Goal: Task Accomplishment & Management: Use online tool/utility

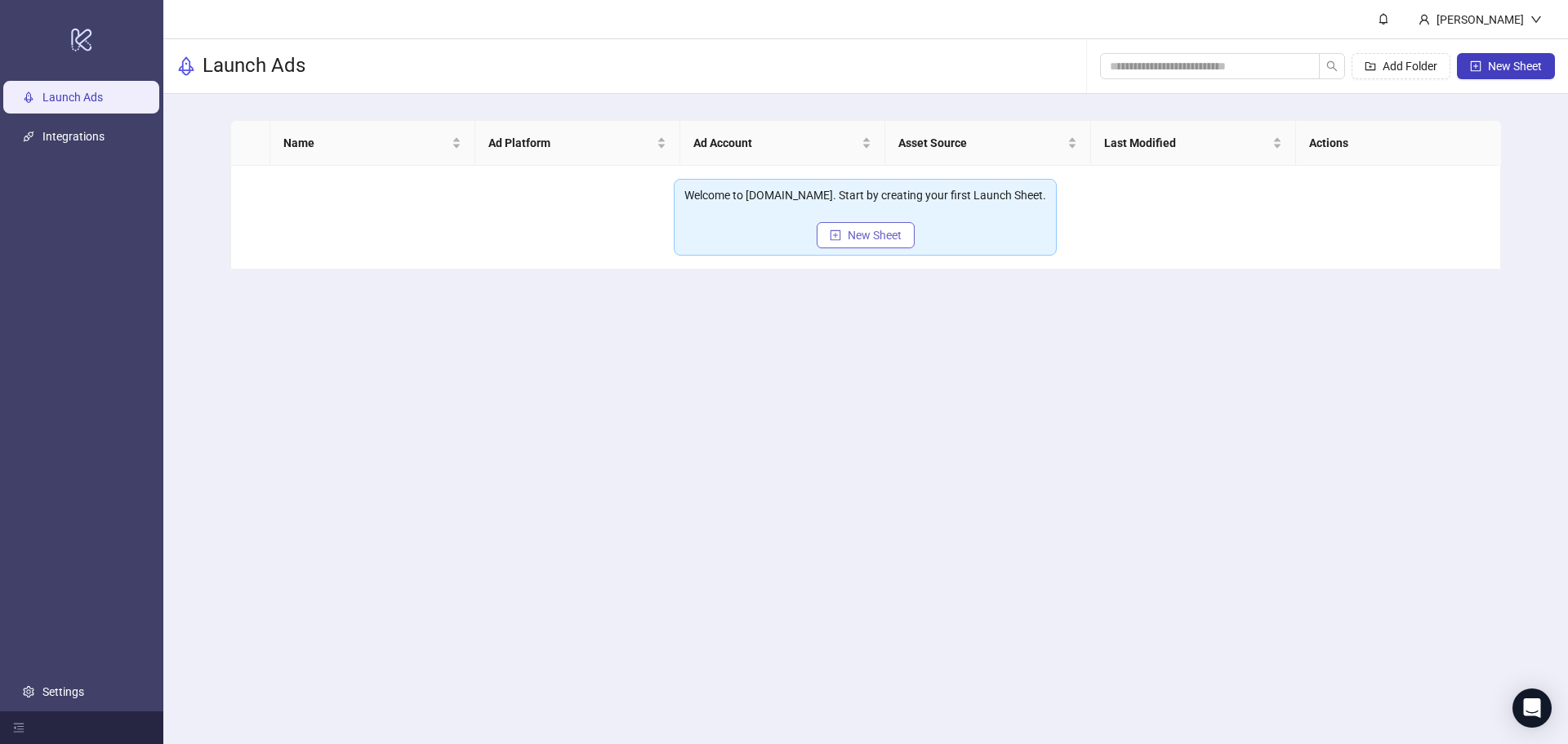
click at [843, 237] on button "New Sheet" at bounding box center [866, 235] width 98 height 26
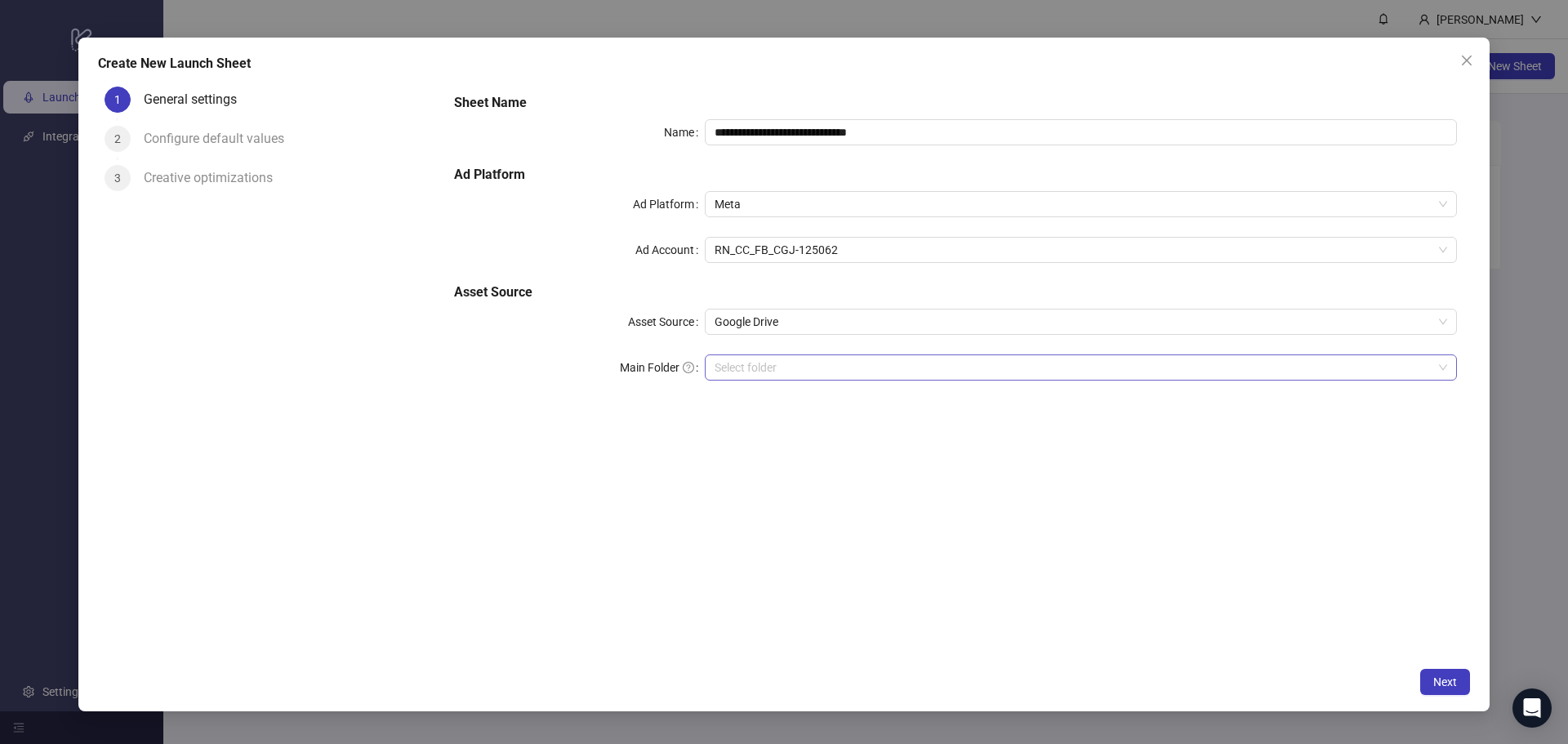
click at [787, 368] on input "Main Folder" at bounding box center [1074, 368] width 718 height 25
click at [851, 309] on span "Google Drive" at bounding box center [1081, 322] width 732 height 25
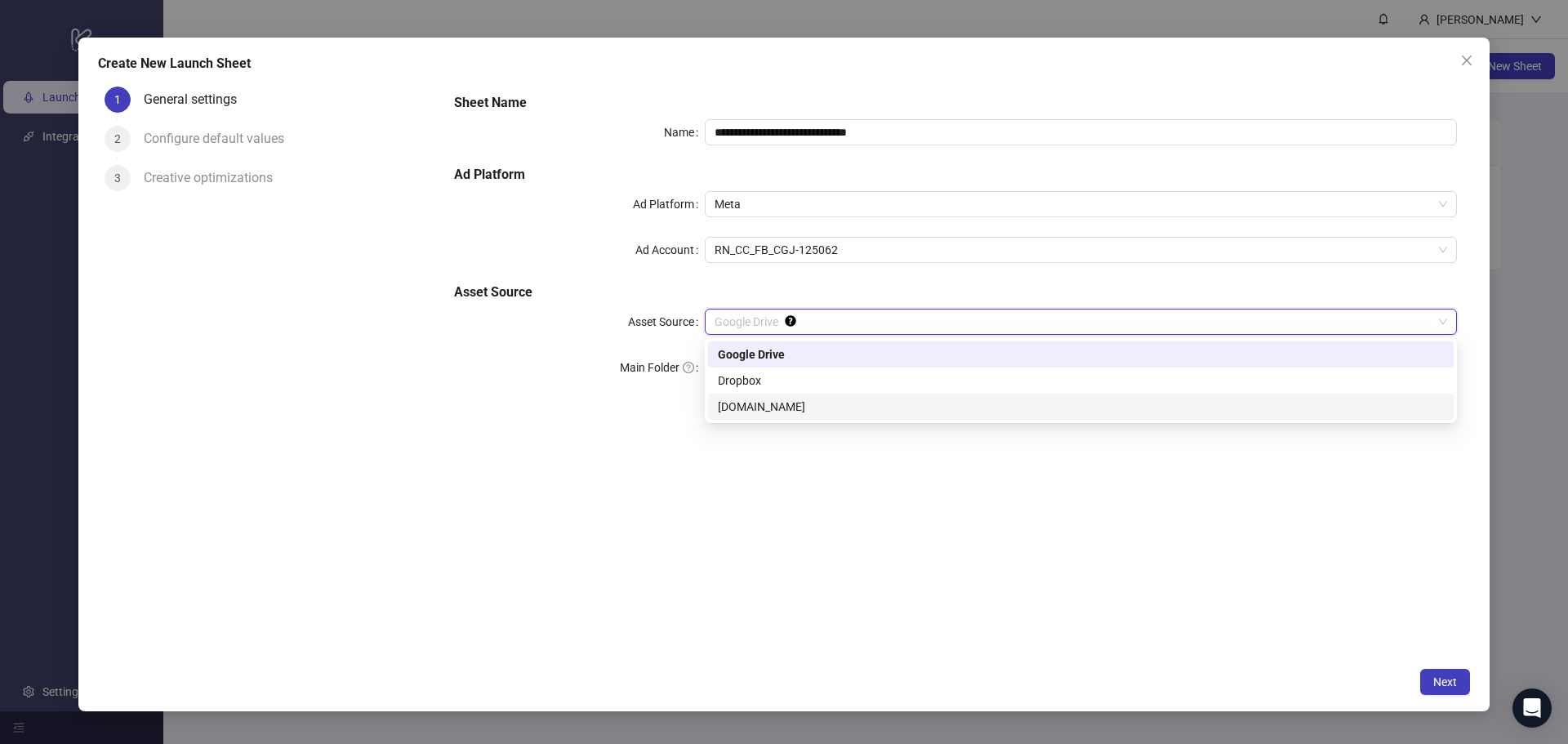
click at [808, 399] on div "[DOMAIN_NAME]" at bounding box center [1081, 406] width 726 height 18
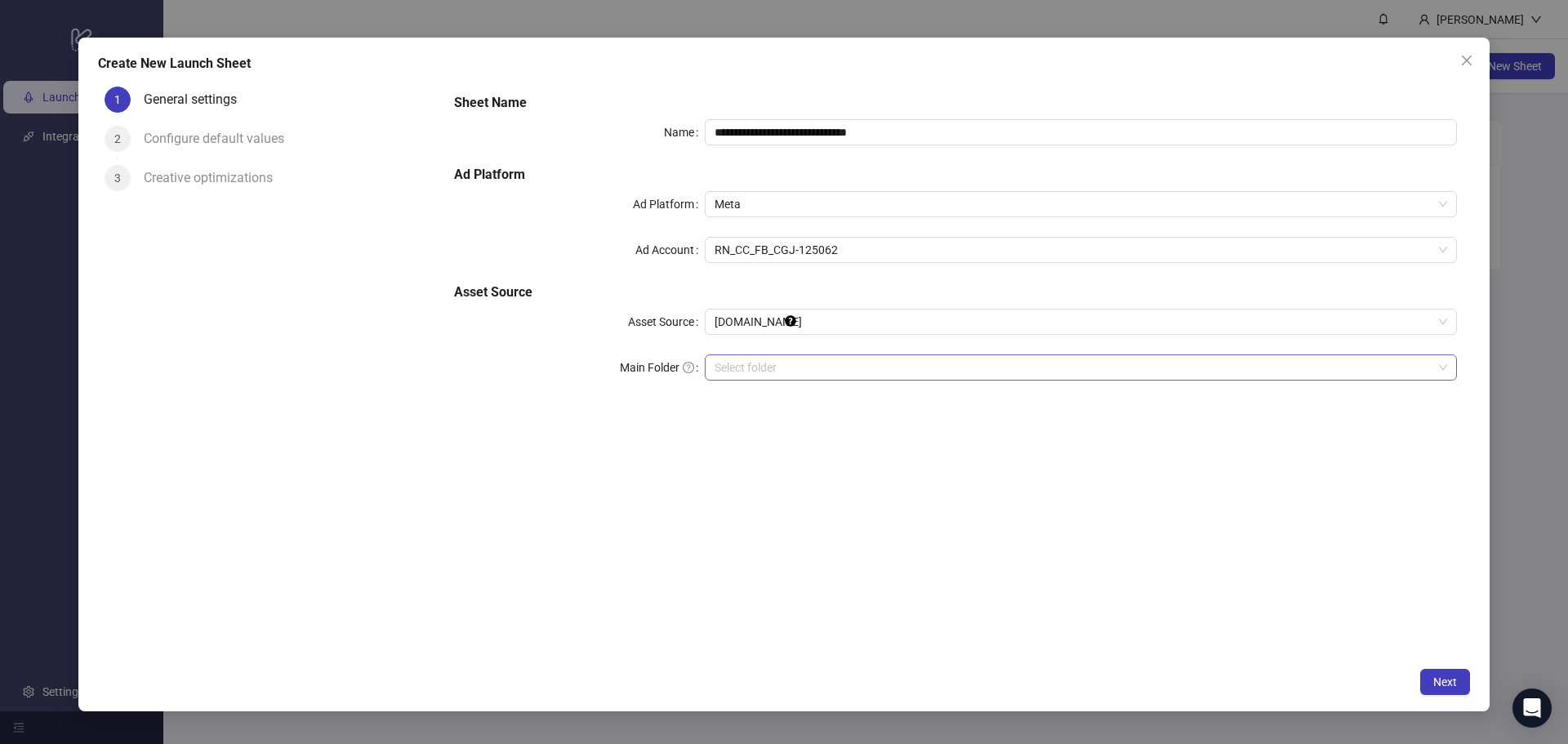
click at [772, 369] on input "search" at bounding box center [1074, 368] width 718 height 25
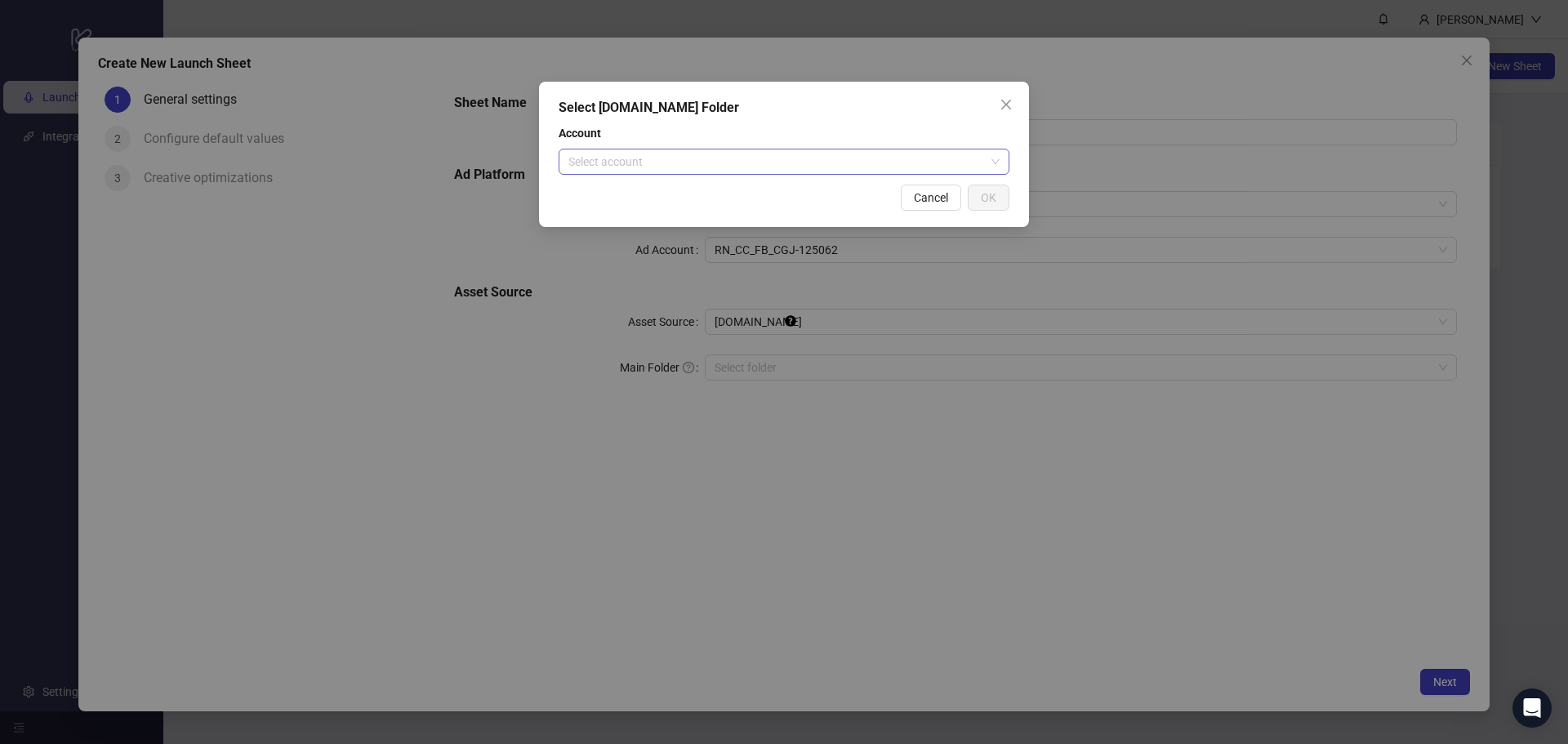
click at [769, 171] on input "search" at bounding box center [776, 162] width 417 height 25
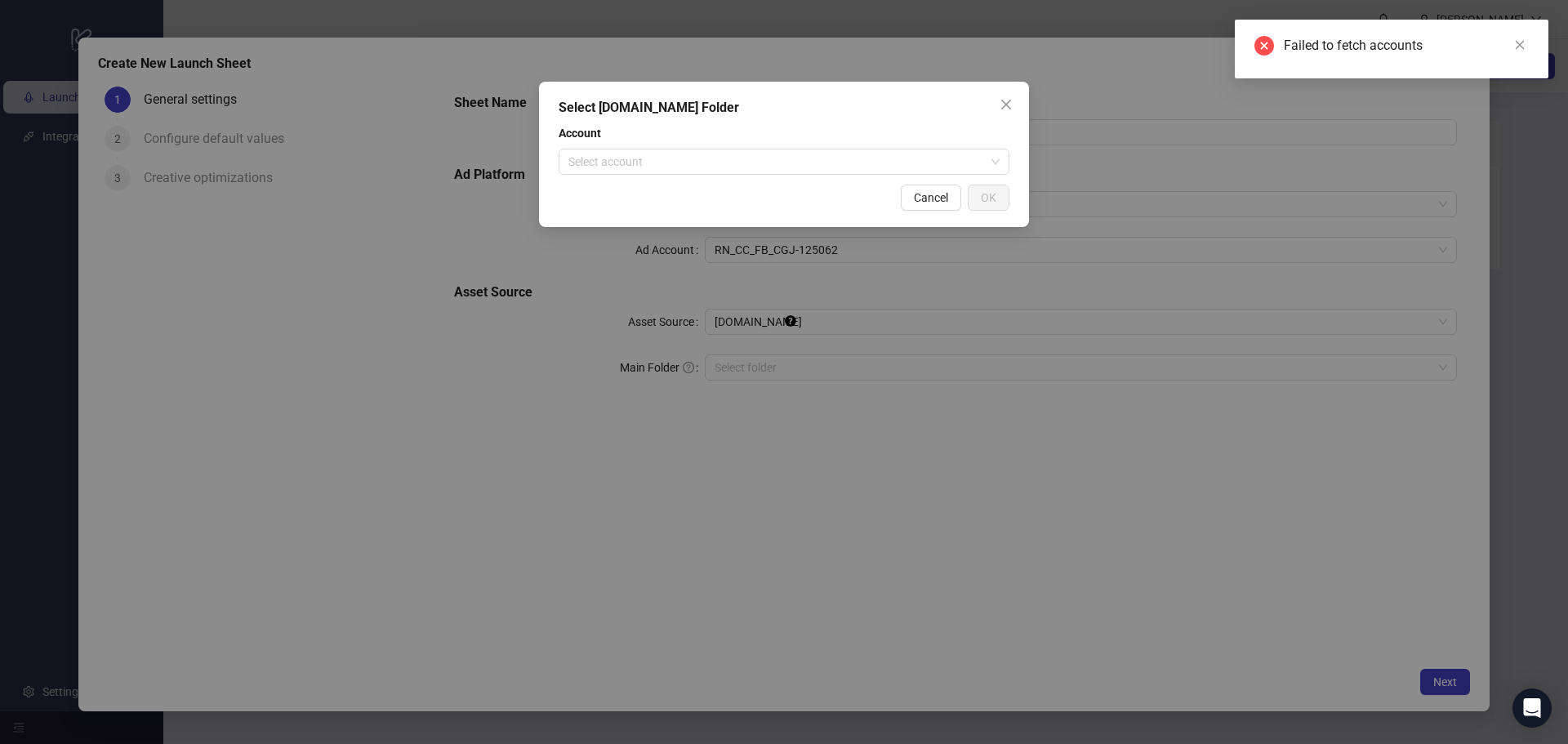
click at [1492, 272] on div "Select [DOMAIN_NAME] Folder Account Select account Cancel OK" at bounding box center [784, 372] width 1568 height 744
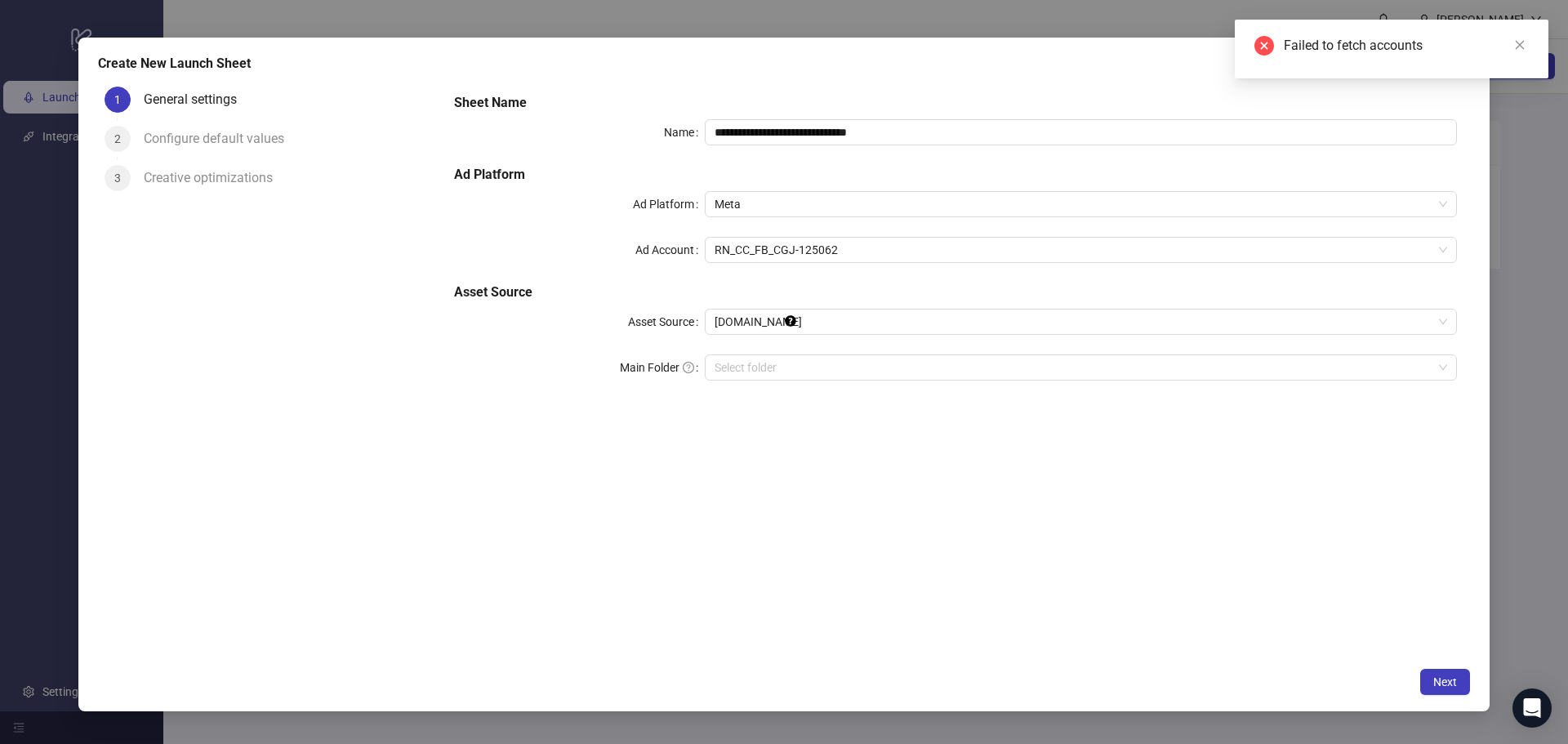
click at [1502, 273] on div "**********" at bounding box center [784, 372] width 1568 height 744
click at [1513, 50] on link "Close" at bounding box center [1520, 44] width 18 height 18
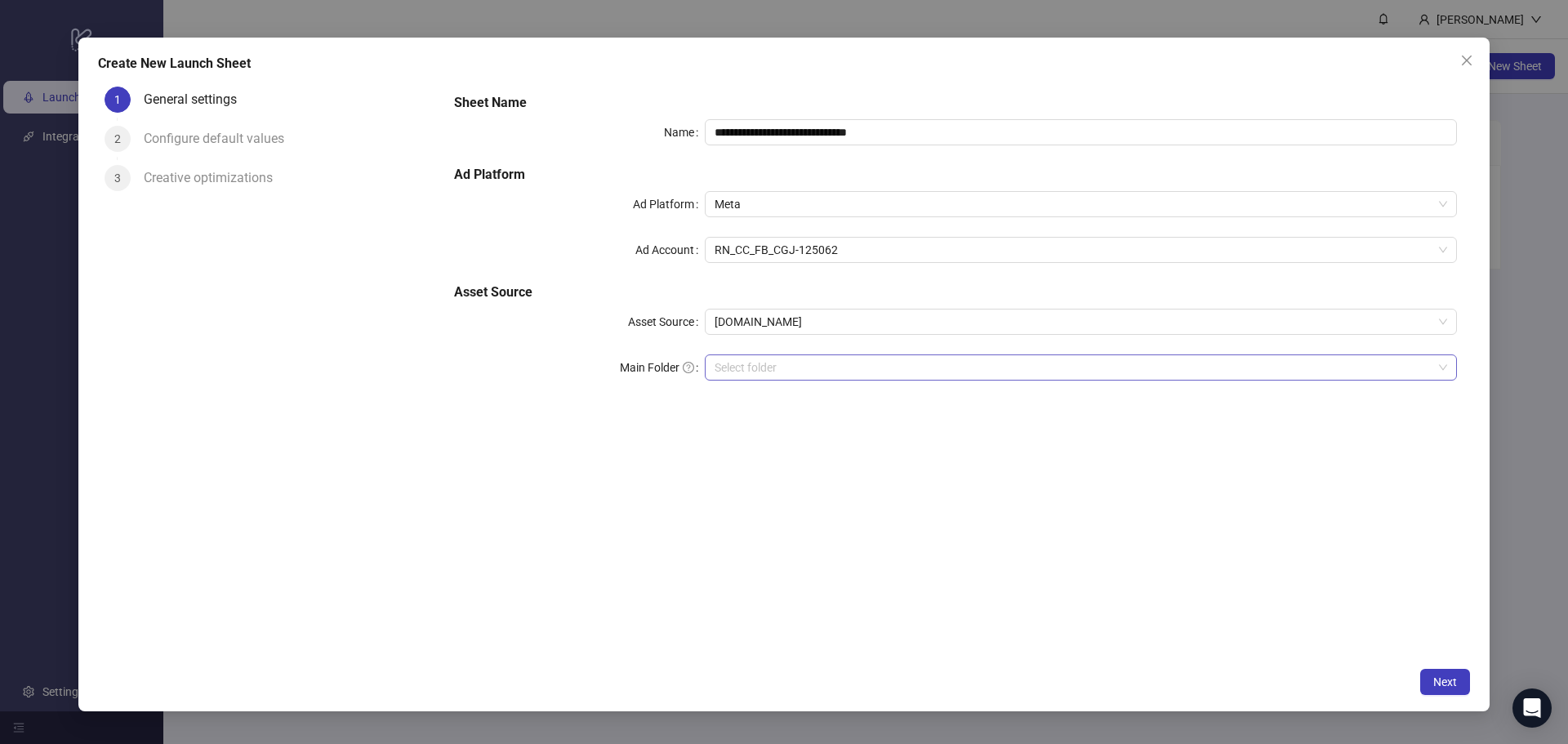
click at [930, 357] on input "search" at bounding box center [1074, 368] width 718 height 25
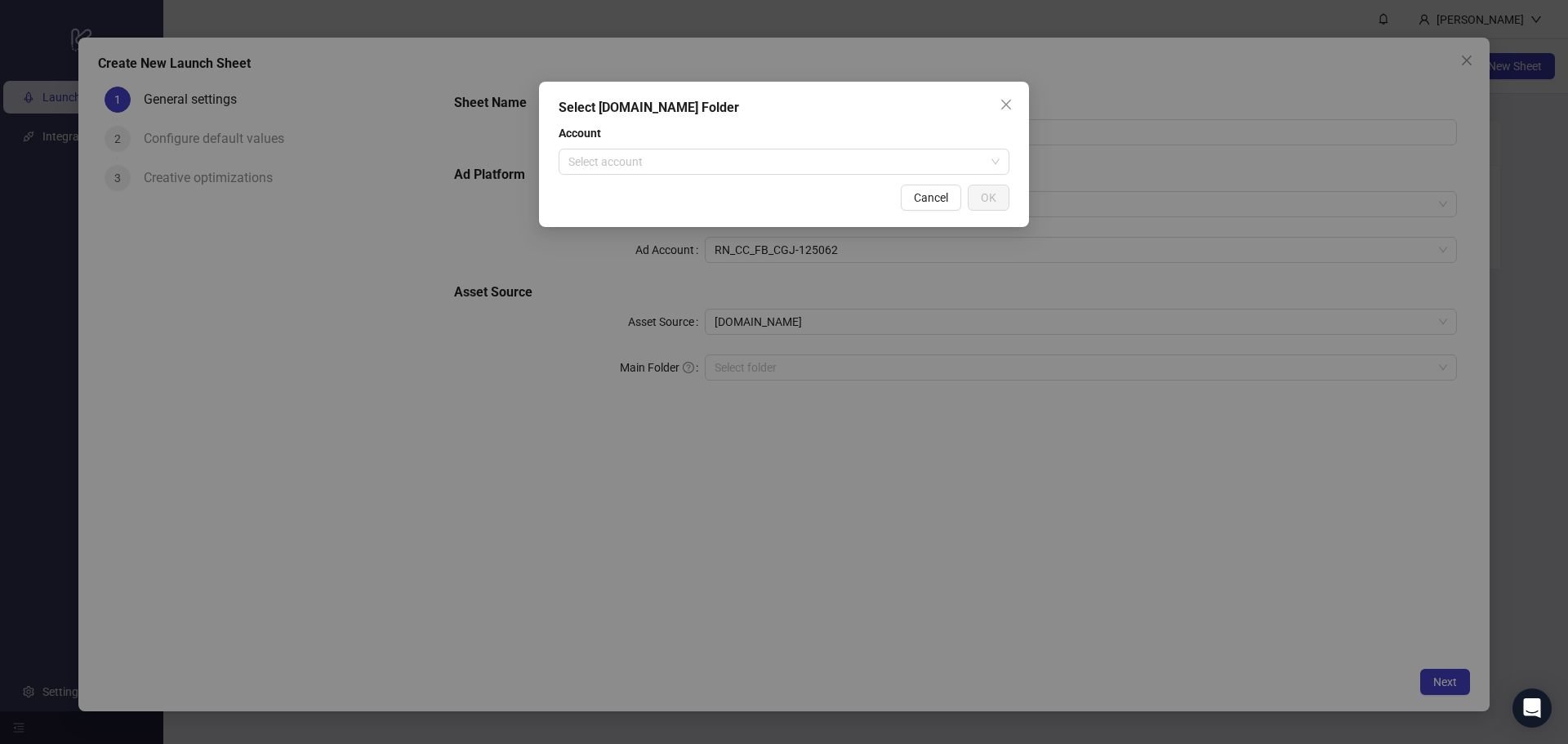
click at [1537, 447] on div "Select [DOMAIN_NAME] Folder Account Select account Cancel OK" at bounding box center [784, 372] width 1568 height 744
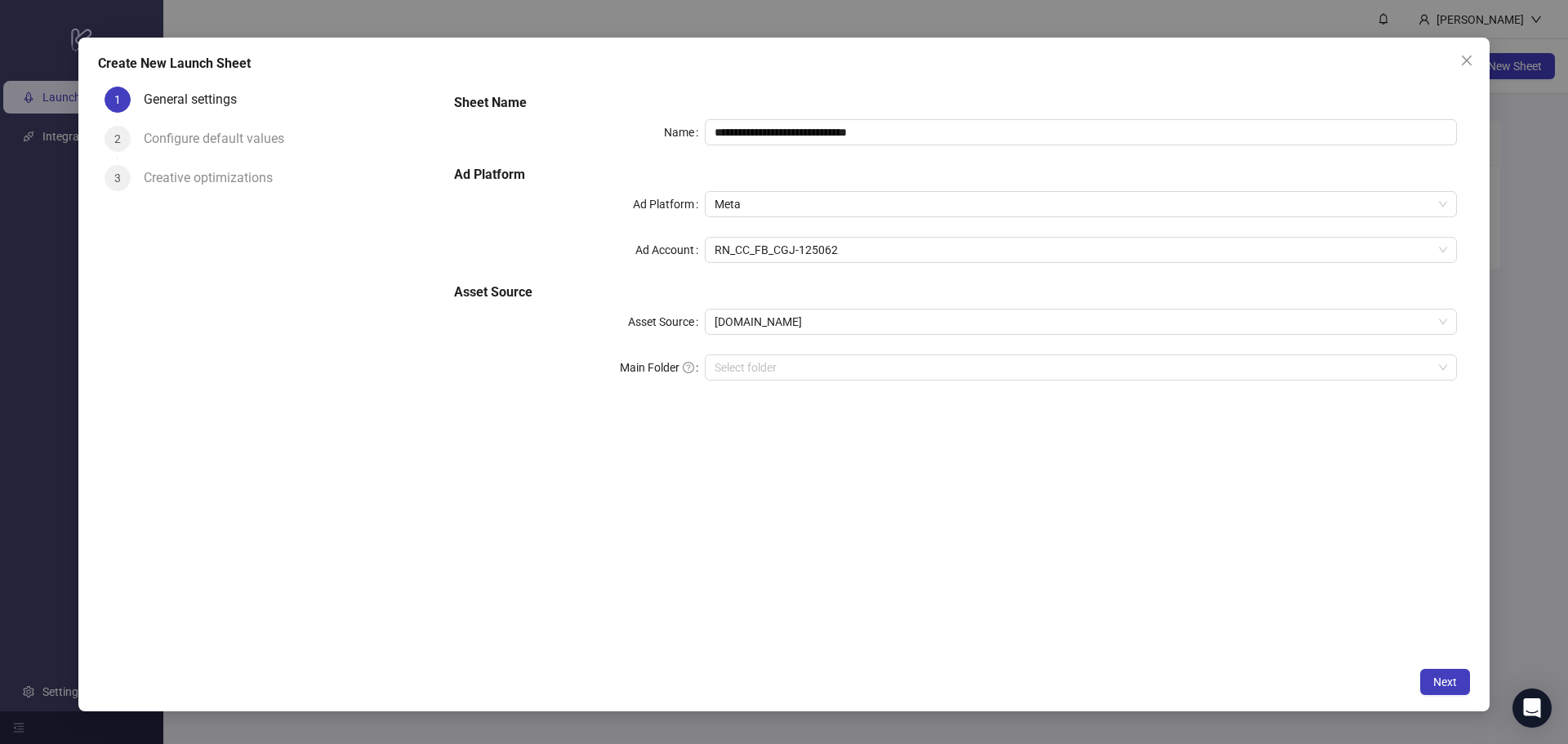
click at [1537, 447] on div "Select [DOMAIN_NAME] Folder Account Select account Cancel OK" at bounding box center [784, 372] width 1568 height 744
click at [1462, 63] on icon "close" at bounding box center [1467, 60] width 13 height 13
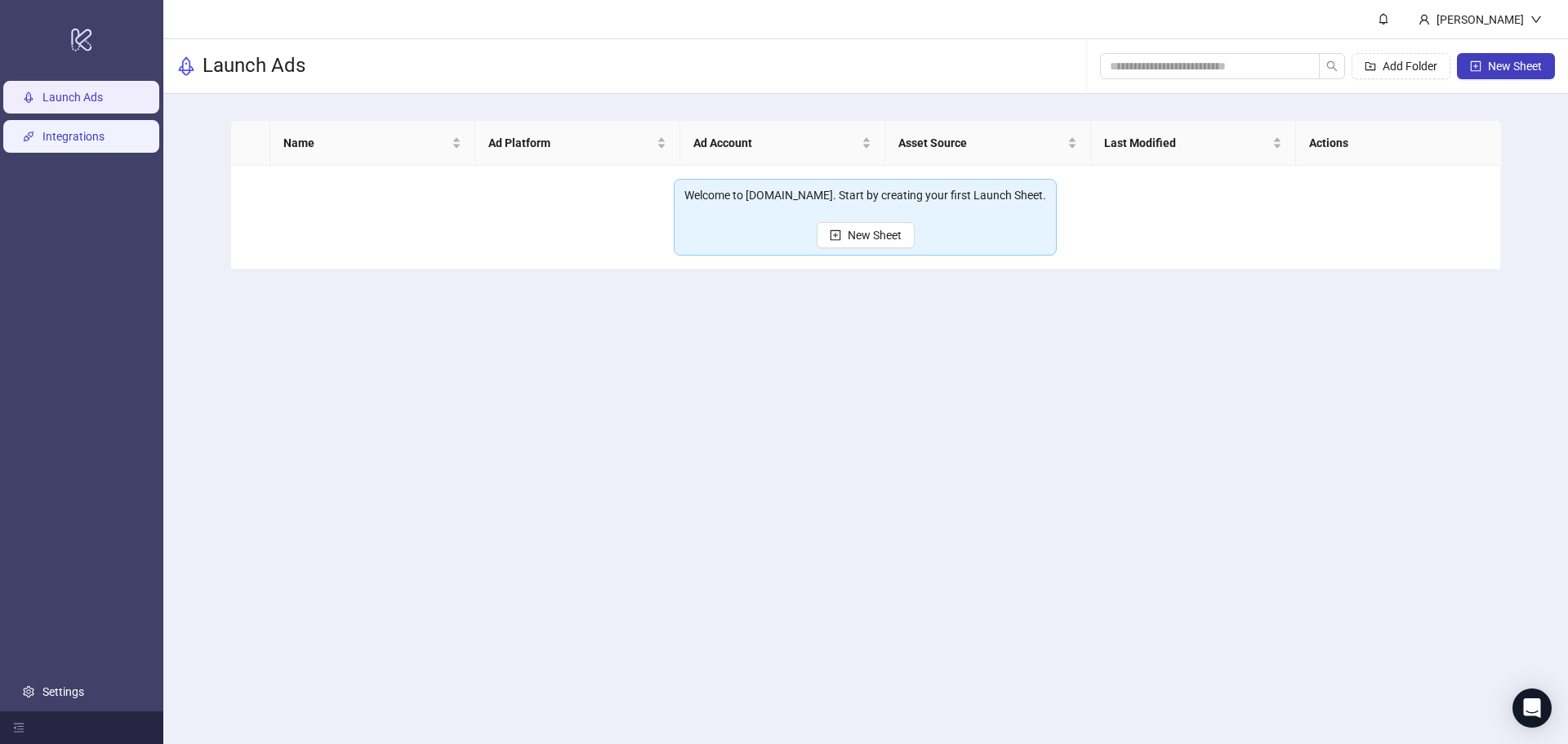
click at [102, 137] on link "Integrations" at bounding box center [74, 136] width 62 height 13
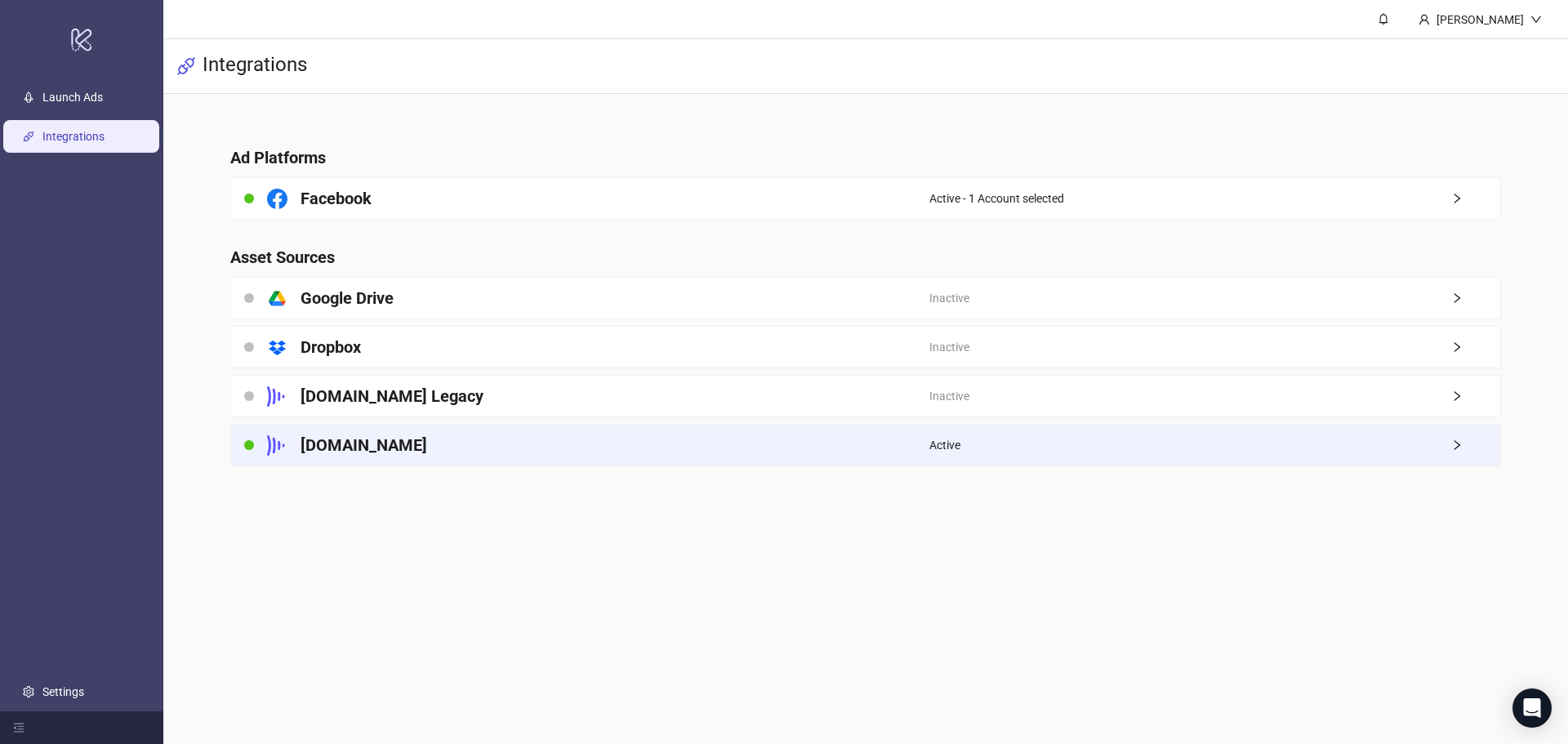
click at [807, 435] on div "[DOMAIN_NAME]" at bounding box center [580, 445] width 699 height 41
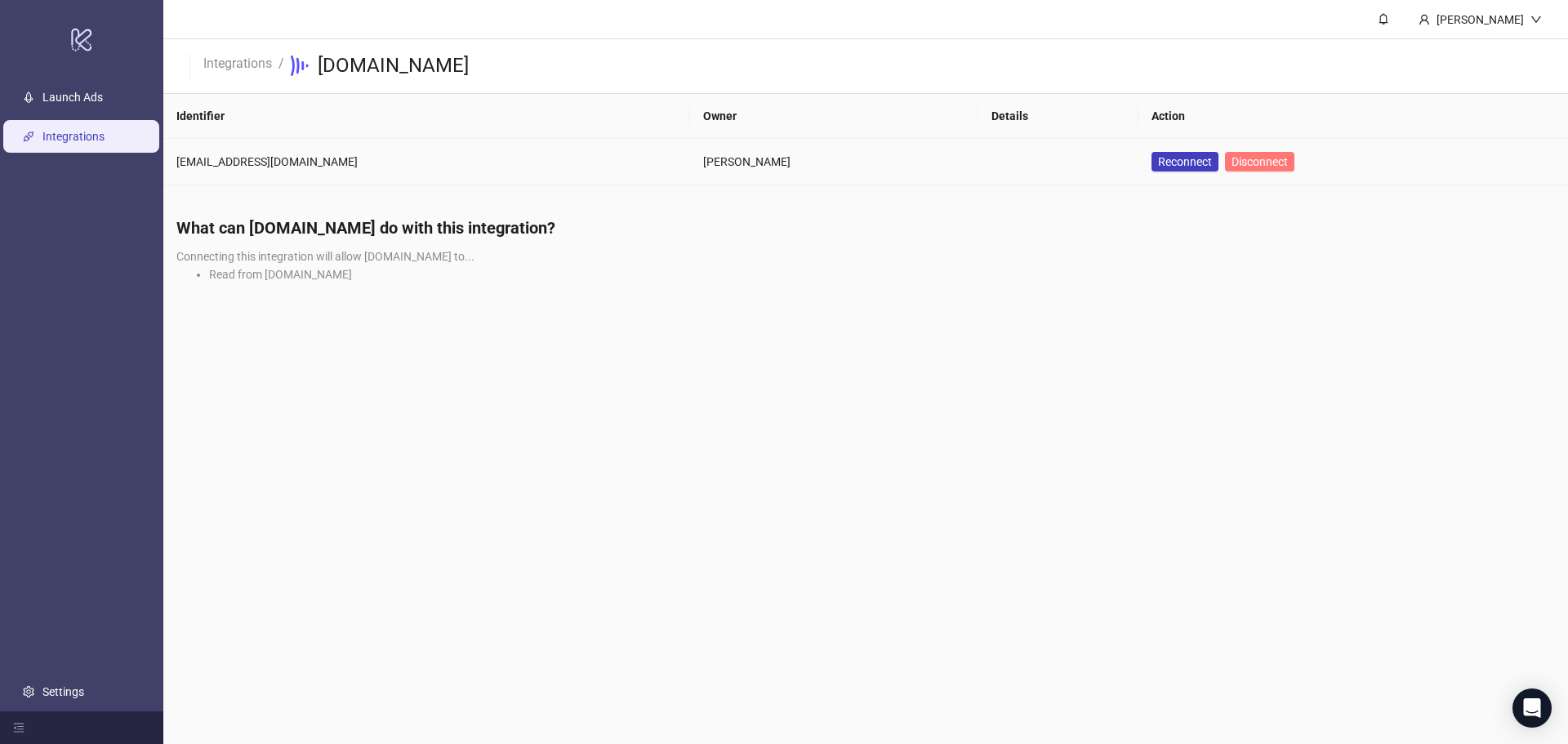
click at [1274, 163] on span "Disconnect" at bounding box center [1259, 162] width 56 height 13
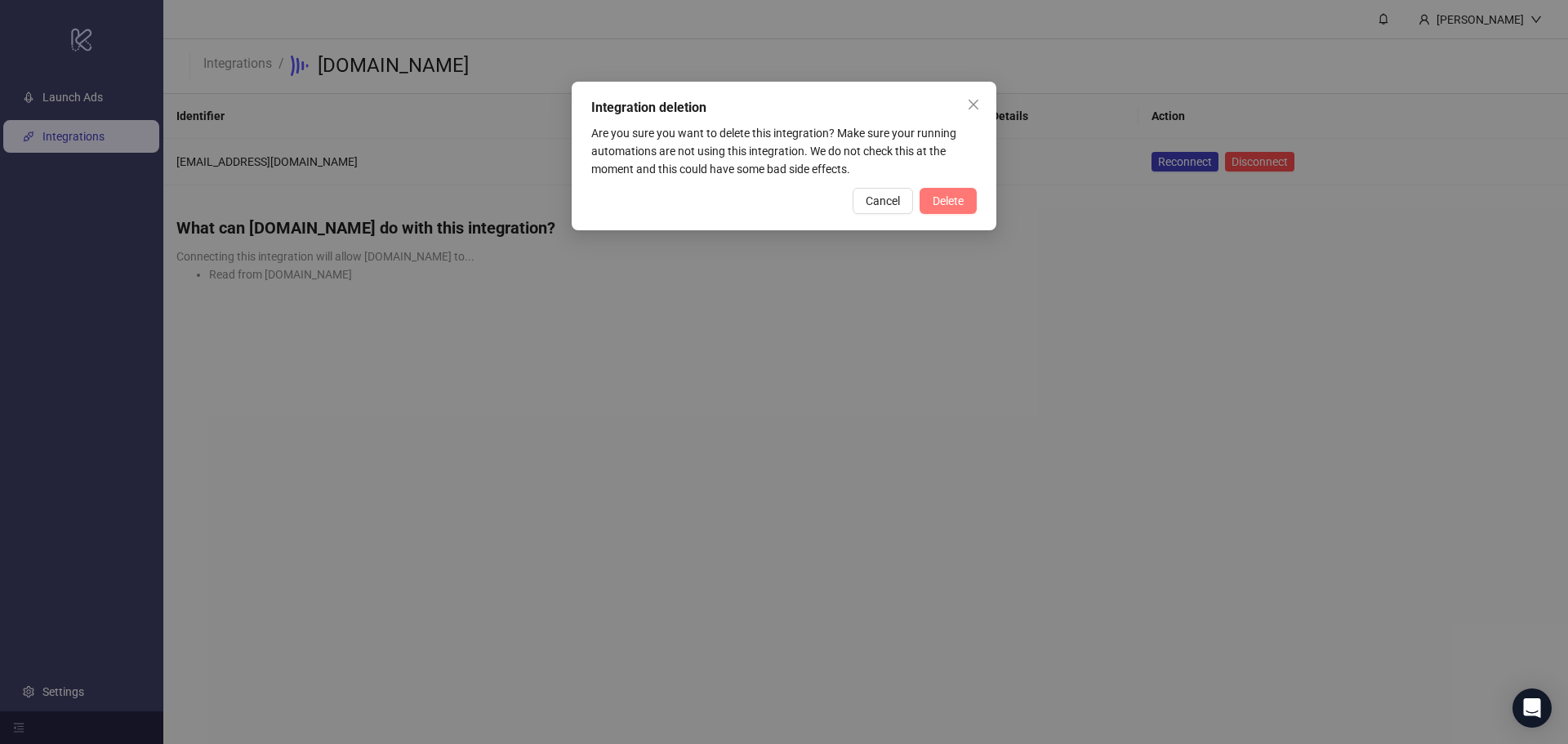
click at [956, 204] on span "Delete" at bounding box center [948, 201] width 31 height 13
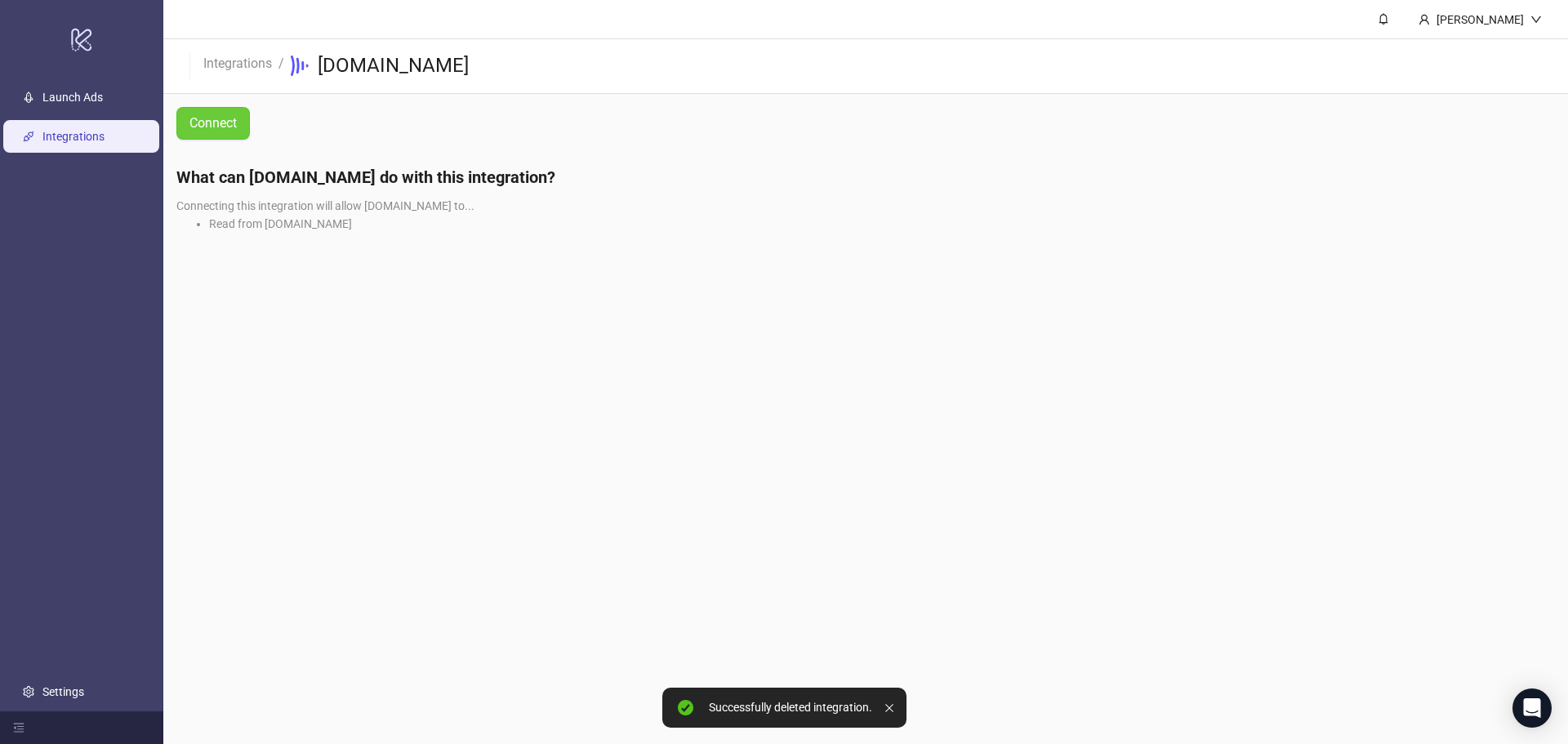
click at [230, 125] on span "Connect" at bounding box center [212, 123] width 47 height 15
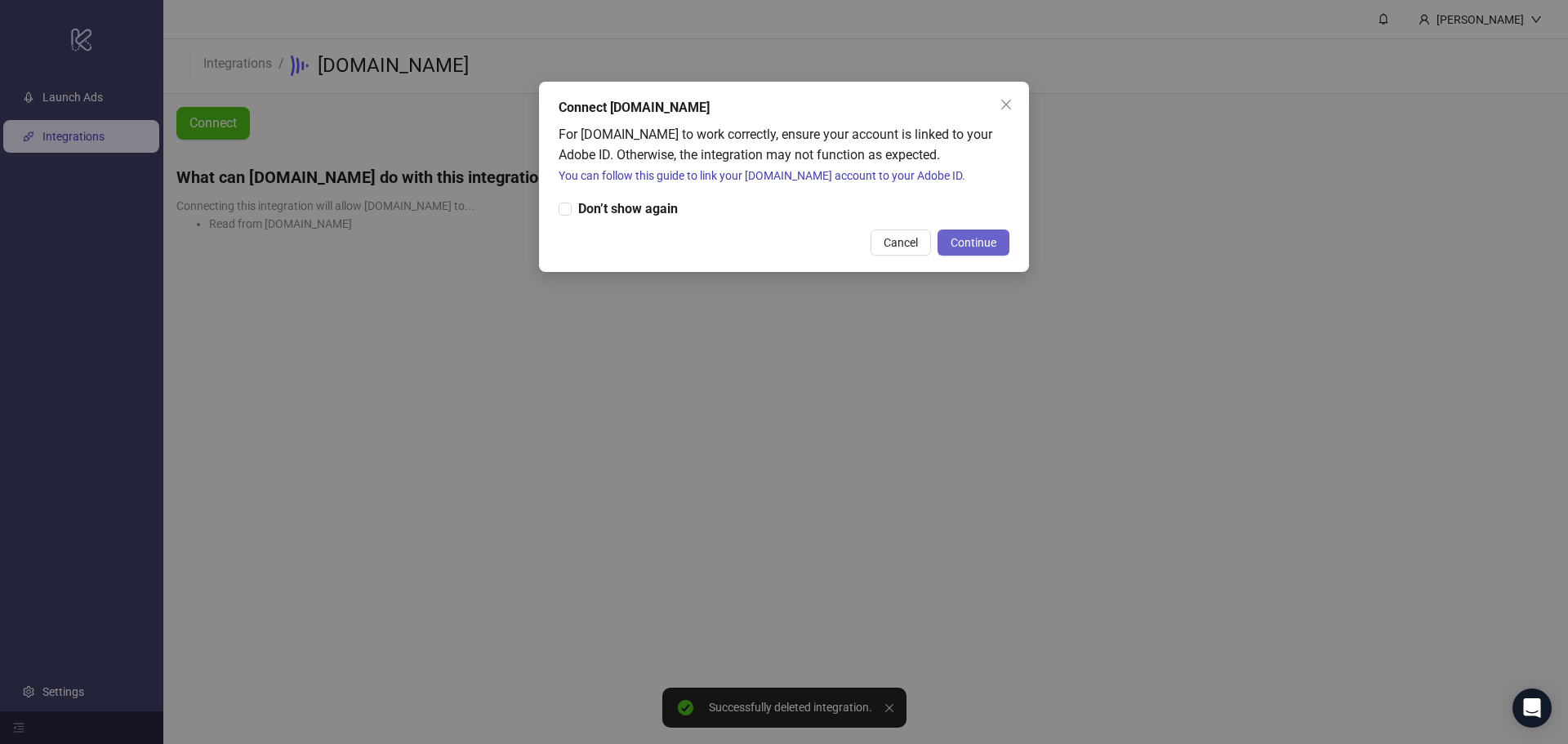
click at [973, 237] on span "Continue" at bounding box center [972, 243] width 45 height 13
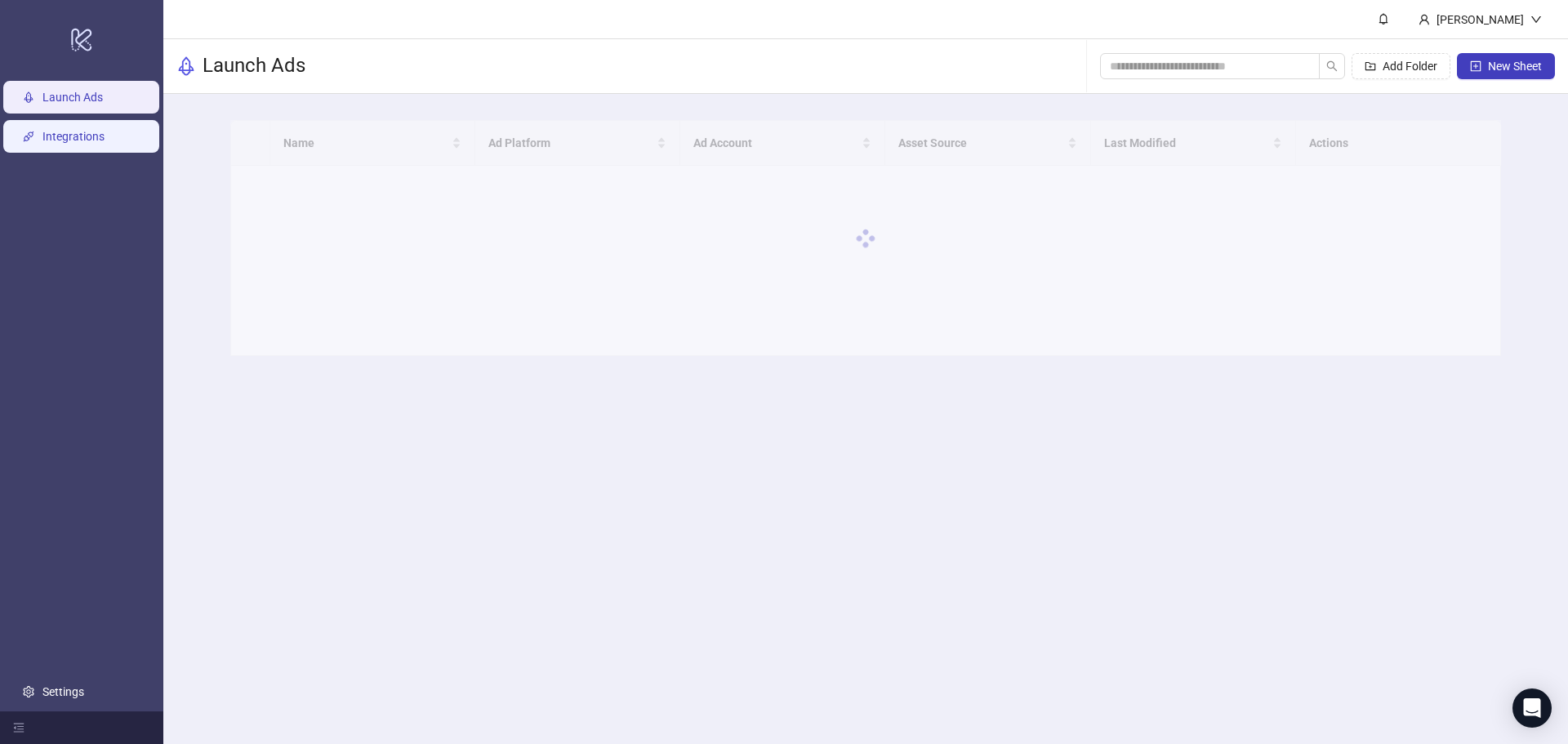
click at [105, 138] on link "Integrations" at bounding box center [74, 136] width 62 height 13
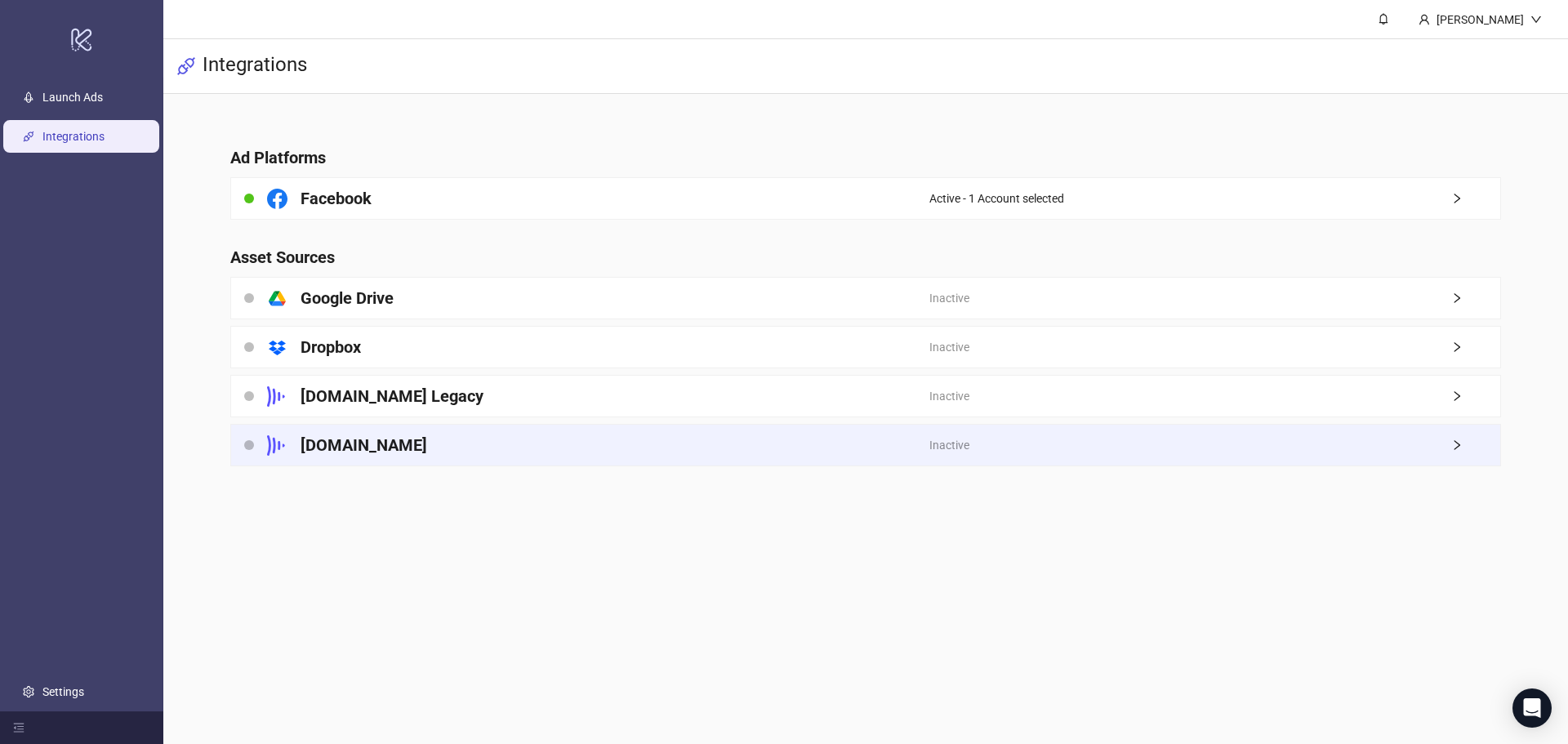
click at [1417, 449] on div "Inactive" at bounding box center [1215, 445] width 571 height 41
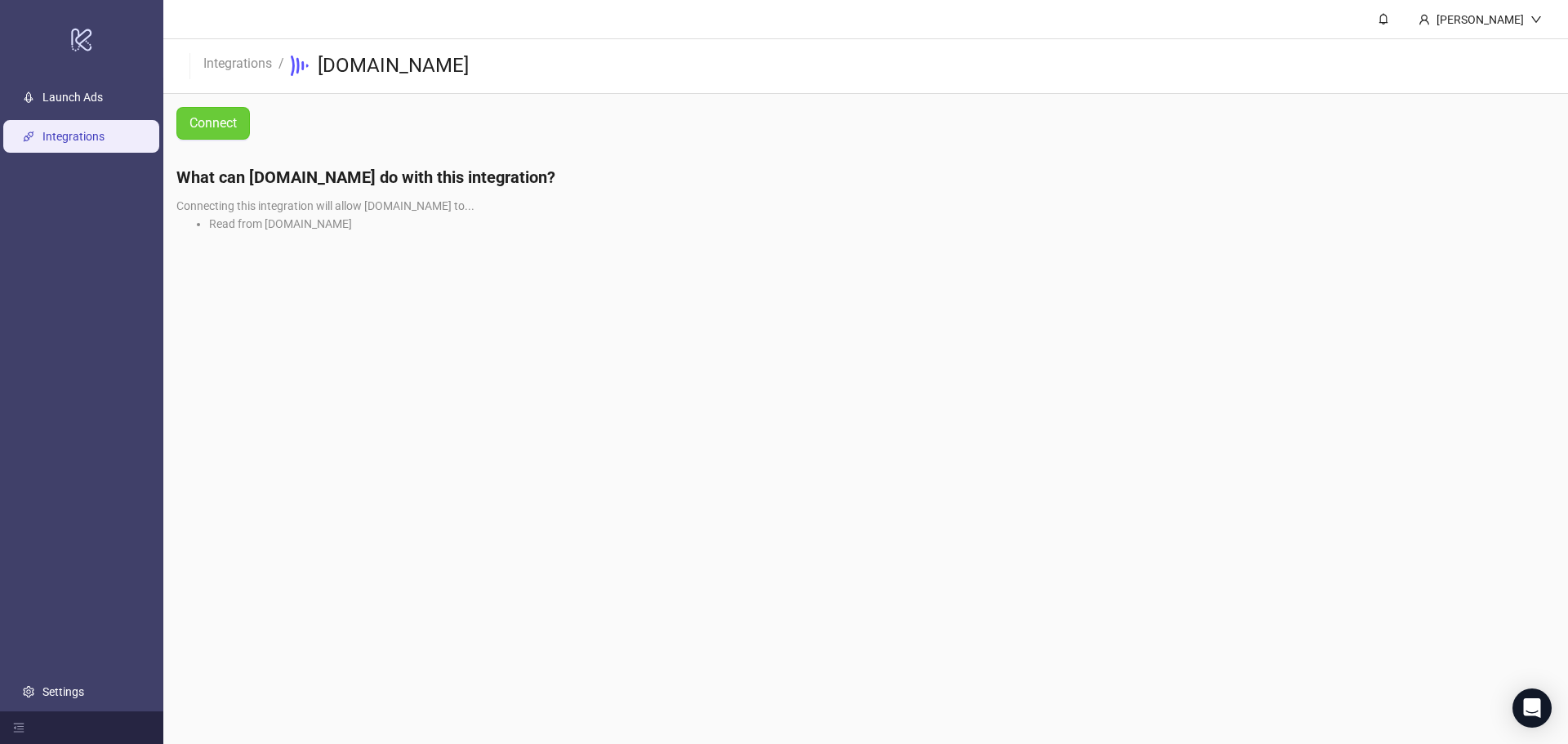
click at [199, 116] on span "Connect" at bounding box center [212, 123] width 47 height 15
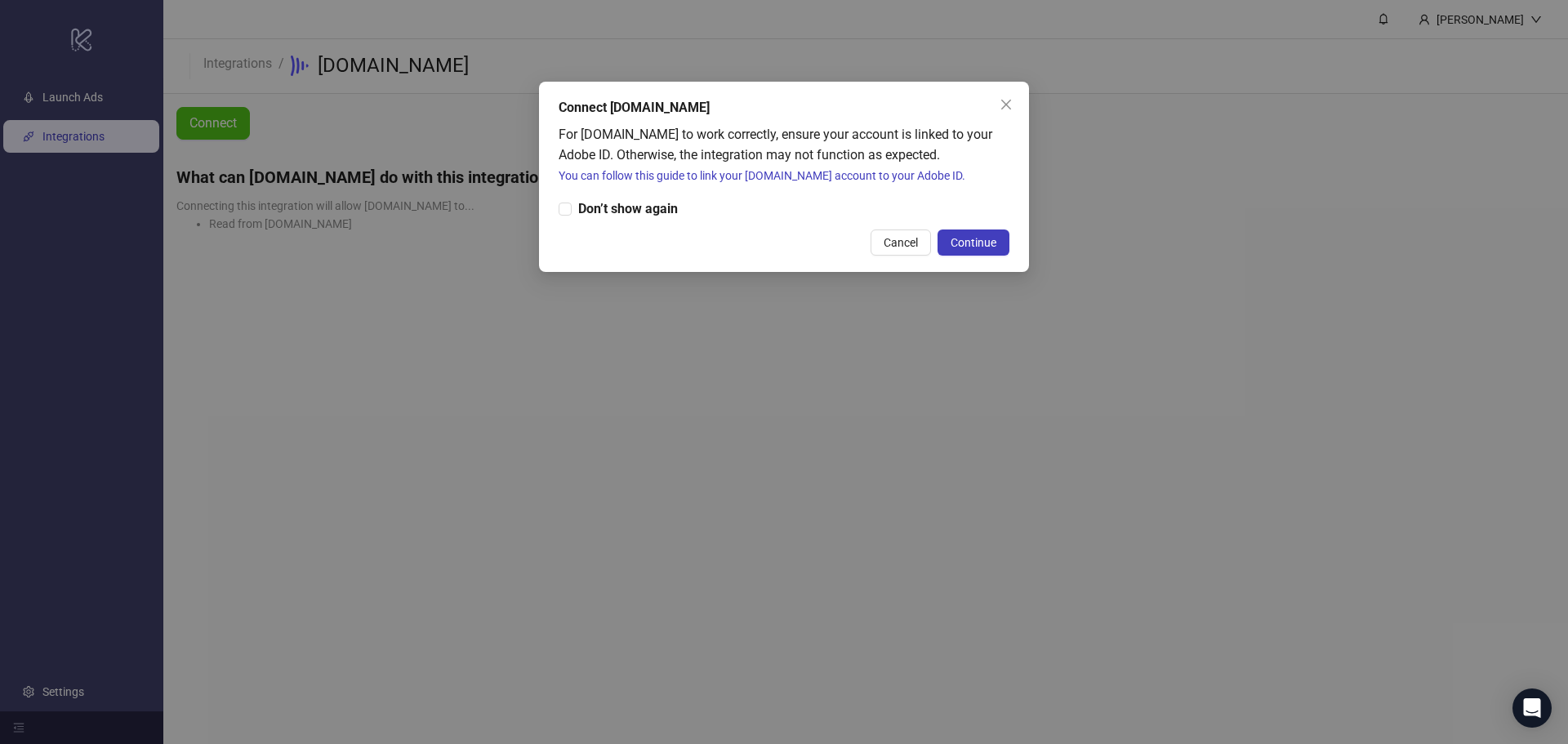
click at [703, 312] on div "Connect Frame.io For Frame.io to work correctly, ensure your account is linked …" at bounding box center [784, 372] width 1568 height 744
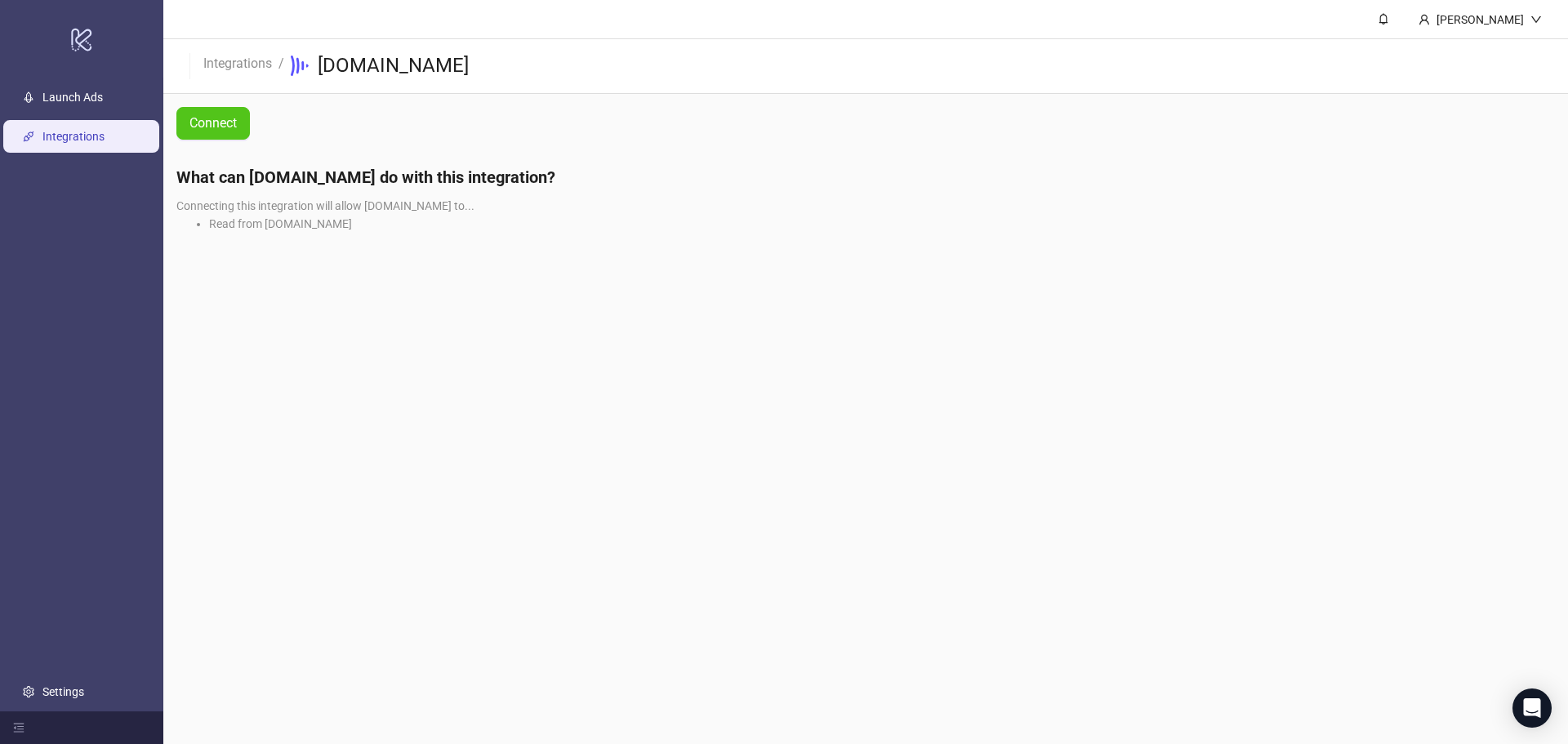
click at [636, 203] on div "What can Kitchn.io do with this integration? Connecting this integration will a…" at bounding box center [866, 205] width 1404 height 105
